Goal: Task Accomplishment & Management: Complete application form

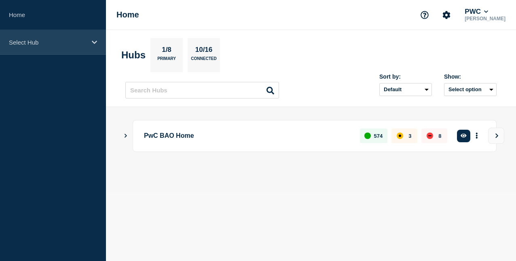
click at [57, 38] on div "Select Hub" at bounding box center [53, 42] width 106 height 25
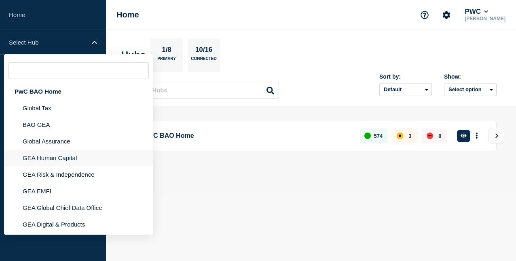
click at [73, 166] on li "GEA Human Capital" at bounding box center [78, 174] width 149 height 17
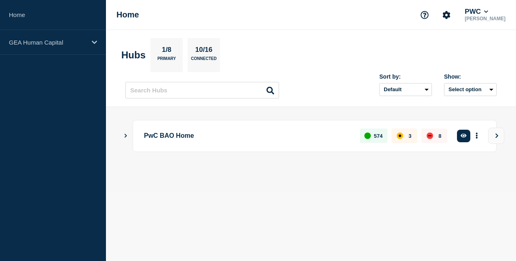
click at [172, 135] on p "PwC BAO Home" at bounding box center [247, 135] width 207 height 15
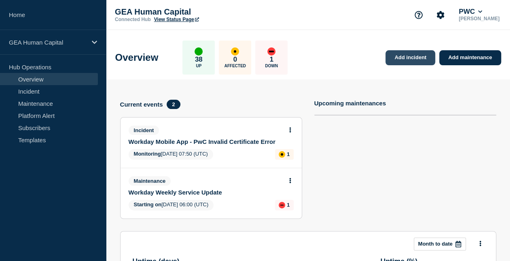
click at [413, 59] on link "Add incident" at bounding box center [411, 57] width 50 height 15
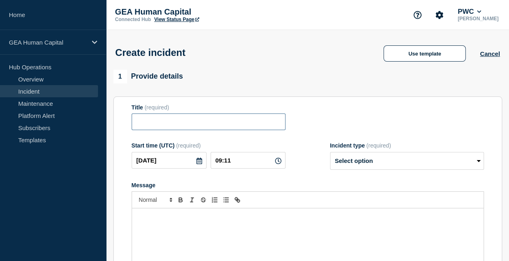
click at [180, 122] on input "Title" at bounding box center [208, 121] width 154 height 17
paste input "Growth Centre Production and Pilot Inaccessible: [DATE]"
type input "Growth Centre Production and Pilot Inaccessible"
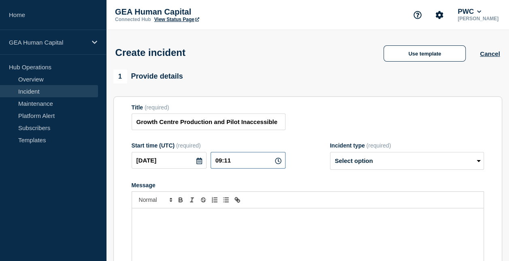
click at [242, 163] on input "09:11" at bounding box center [247, 160] width 75 height 17
type input "08:30"
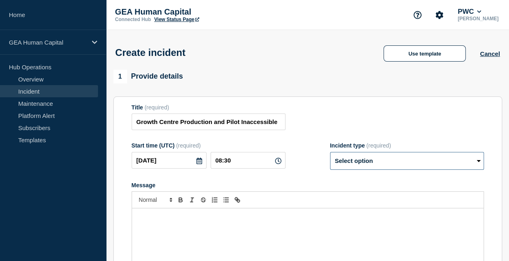
click at [367, 168] on select "Select option Investigating Identified Monitoring" at bounding box center [407, 161] width 154 height 18
select select "investigating"
click at [330, 153] on select "Select option Investigating Identified Monitoring" at bounding box center [407, 161] width 154 height 18
click at [178, 226] on div "Message" at bounding box center [307, 256] width 351 height 97
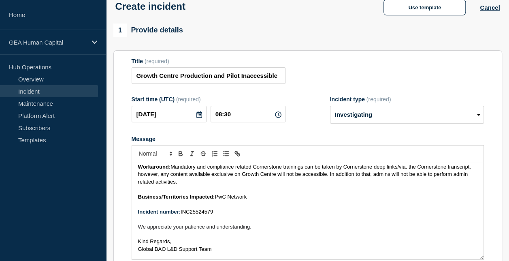
scroll to position [5, 0]
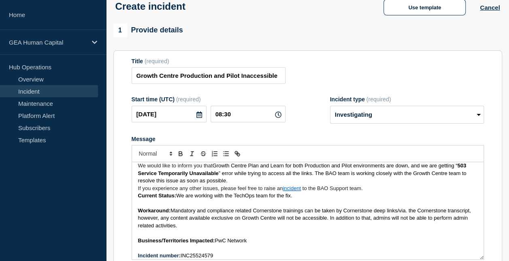
click at [178, 226] on span "Mandatory and compliance related Cornerstone trainings can be taken by Cornerst…" at bounding box center [305, 217] width 334 height 21
click at [246, 177] on p "We would like to inform you that Growth Centre Plan and Learn for both Producti…" at bounding box center [307, 173] width 339 height 22
click at [240, 180] on p "We would like to inform you that Growth Centre Plan and Learn for both Producti…" at bounding box center [307, 173] width 339 height 22
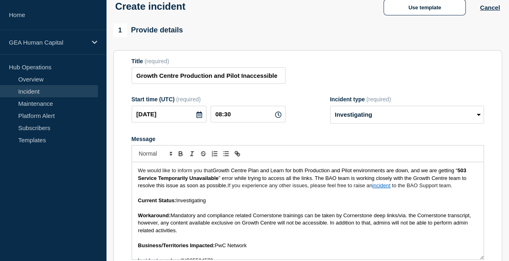
click at [269, 234] on p "Workaround: Mandatory and compliance related Cornerstone trainings can be taken…" at bounding box center [307, 223] width 339 height 22
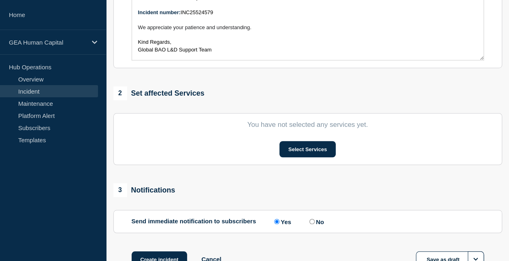
scroll to position [252, 0]
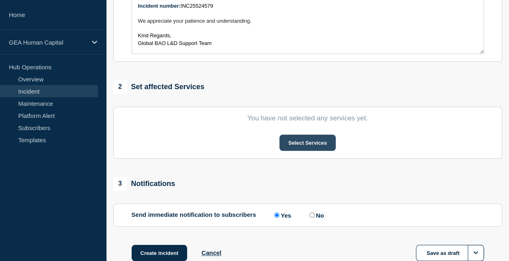
click at [316, 142] on button "Select Services" at bounding box center [307, 142] width 56 height 16
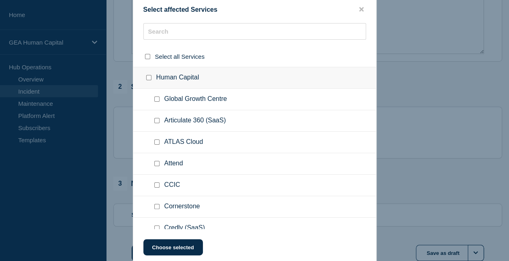
click at [155, 100] on input "Global Growth Centre checkbox" at bounding box center [156, 98] width 5 height 5
checkbox input "true"
click at [180, 246] on button "Choose selected" at bounding box center [172, 247] width 59 height 16
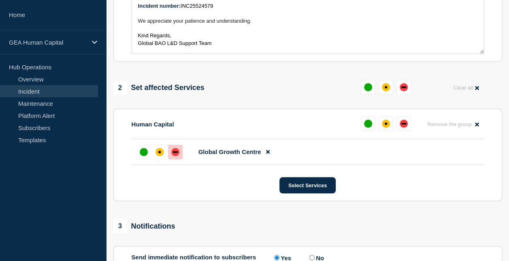
click at [178, 154] on div "down" at bounding box center [175, 152] width 8 height 8
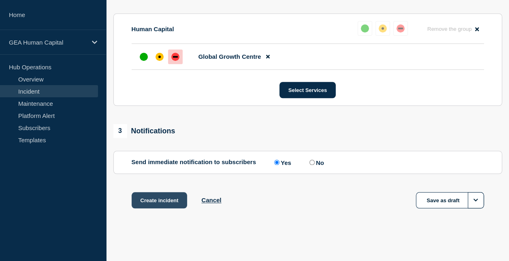
click at [163, 201] on button "Create incident" at bounding box center [159, 200] width 56 height 16
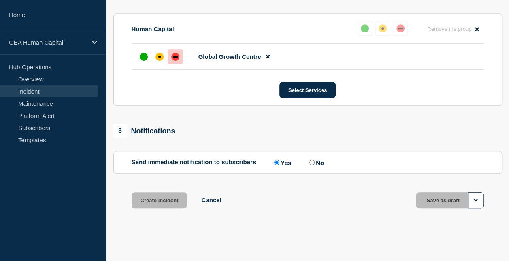
scroll to position [365, 0]
